Goal: Transaction & Acquisition: Subscribe to service/newsletter

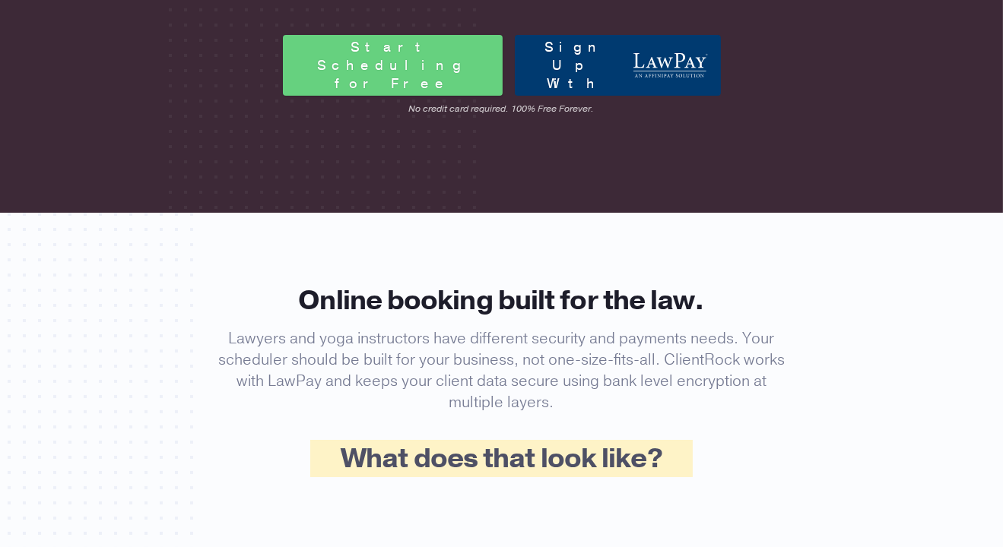
scroll to position [380, 0]
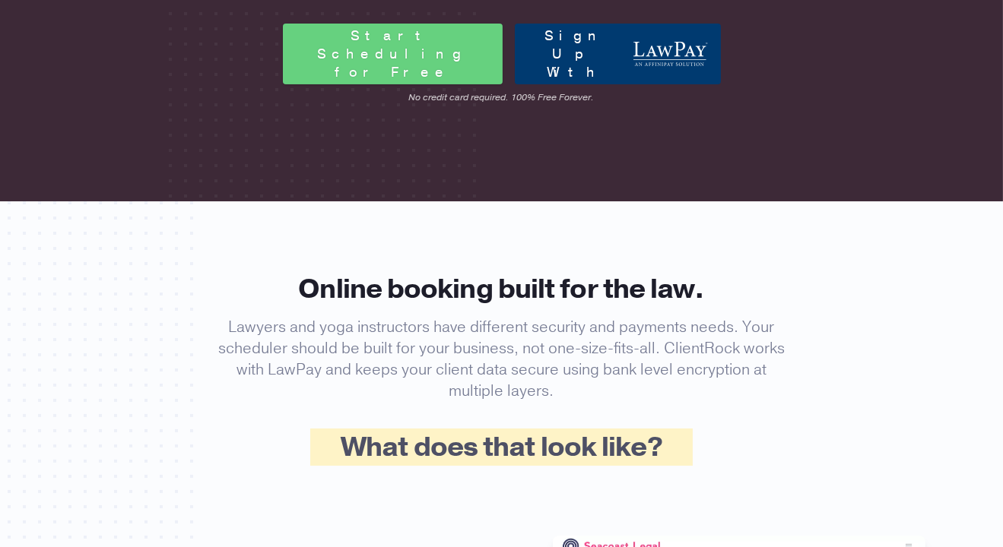
click at [614, 62] on link "Sign Up With" at bounding box center [618, 54] width 206 height 61
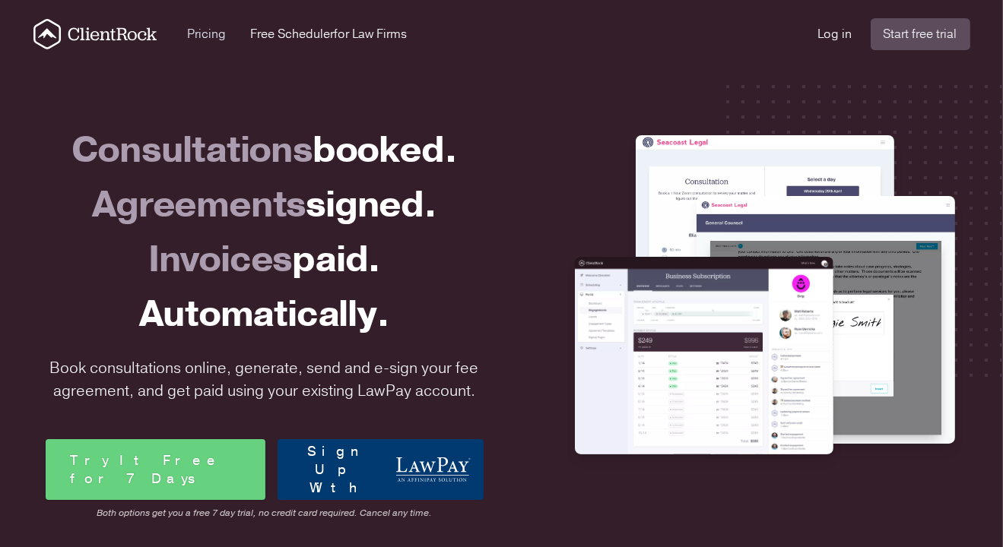
click at [221, 28] on link "Pricing" at bounding box center [206, 34] width 39 height 18
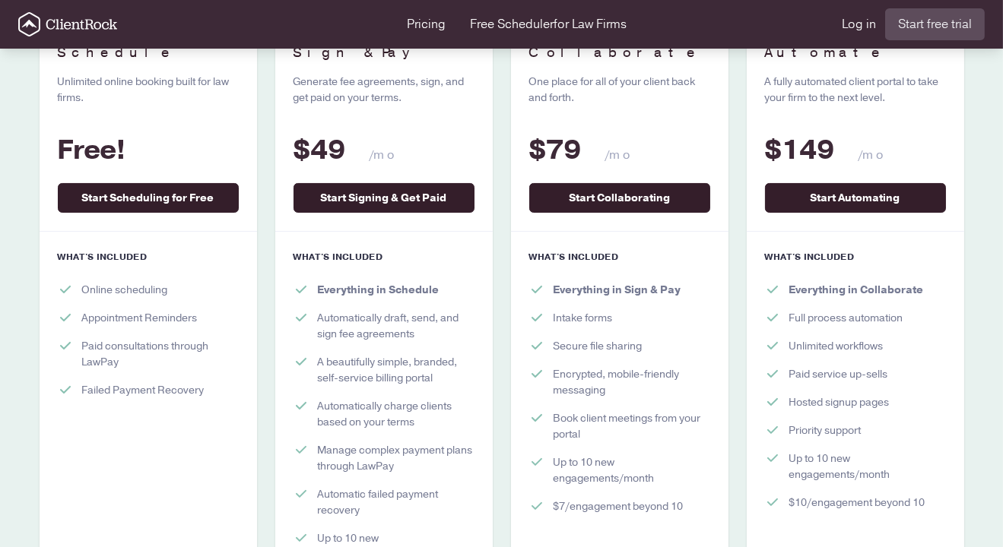
scroll to position [304, 0]
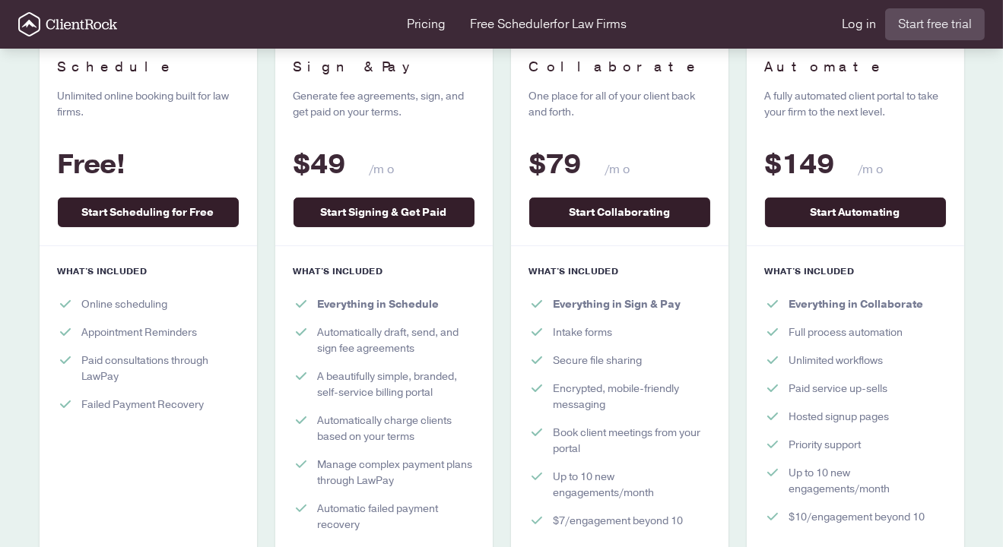
click at [155, 353] on span "Paid consultations through LawPay" at bounding box center [160, 369] width 157 height 32
click at [140, 353] on span "Paid consultations through LawPay" at bounding box center [160, 369] width 157 height 32
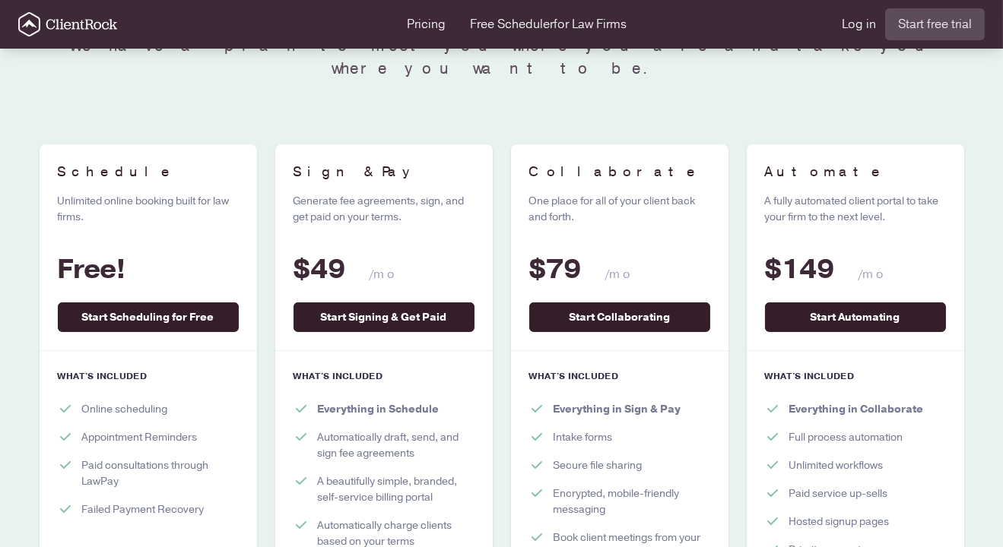
scroll to position [152, 0]
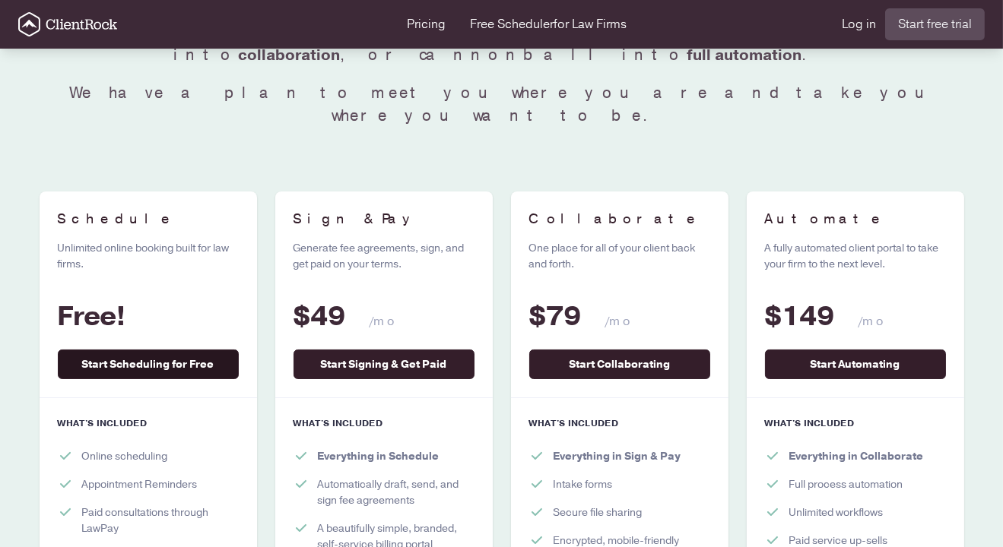
click at [139, 350] on link "Start Scheduling for Free" at bounding box center [148, 365] width 181 height 30
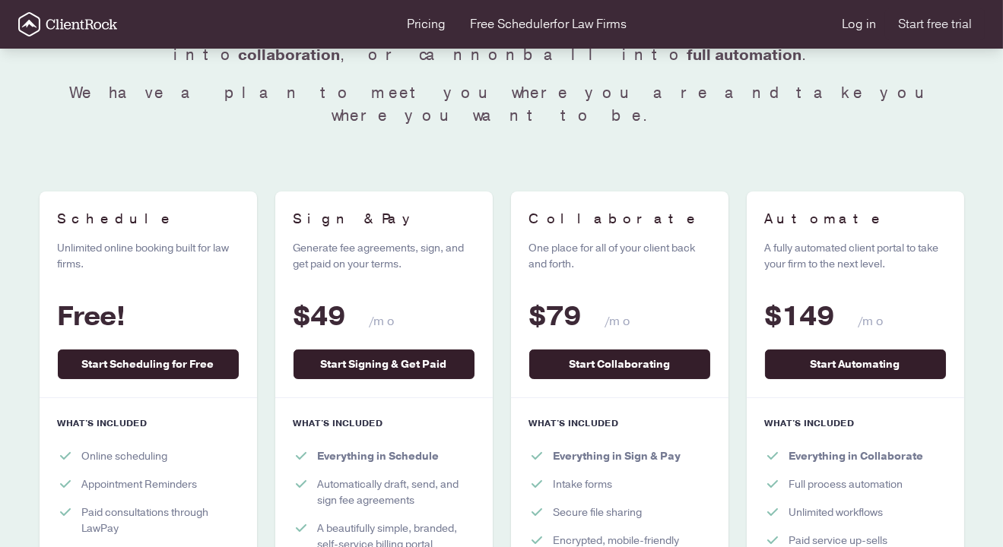
click at [928, 24] on link "Start free trial" at bounding box center [935, 24] width 100 height 32
